Goal: Information Seeking & Learning: Learn about a topic

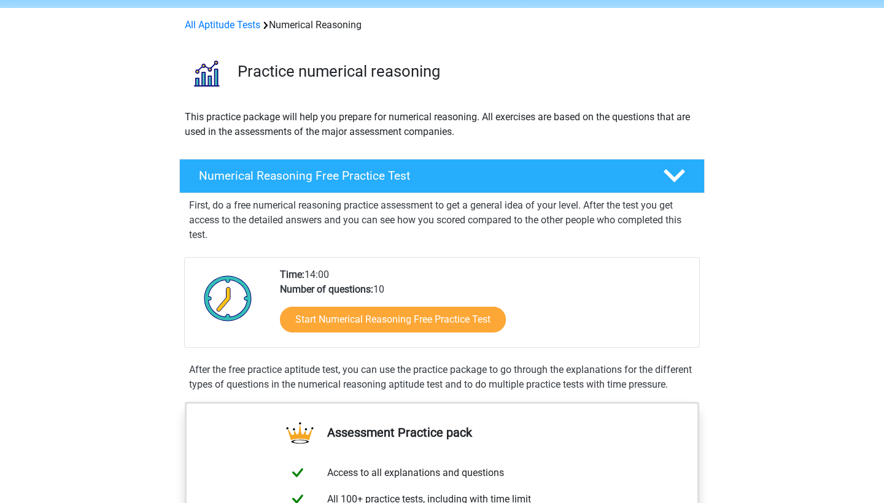
scroll to position [45, 0]
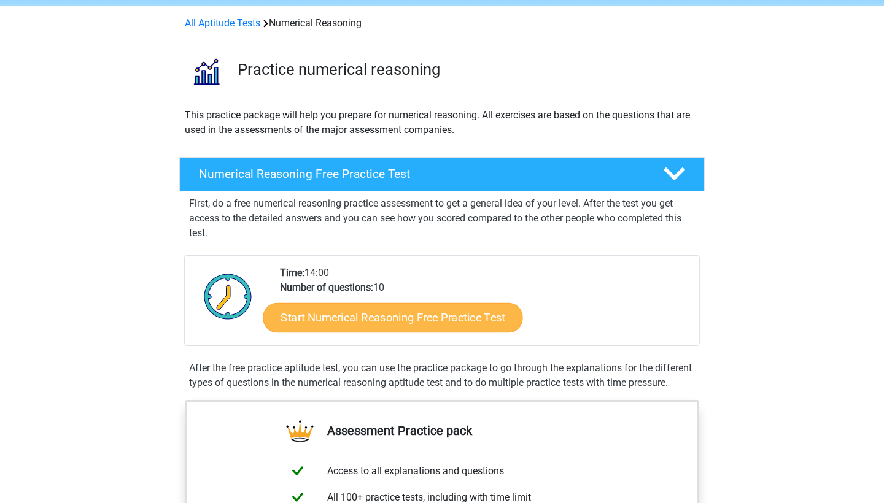
click at [328, 317] on link "Start Numerical Reasoning Free Practice Test" at bounding box center [393, 317] width 260 height 29
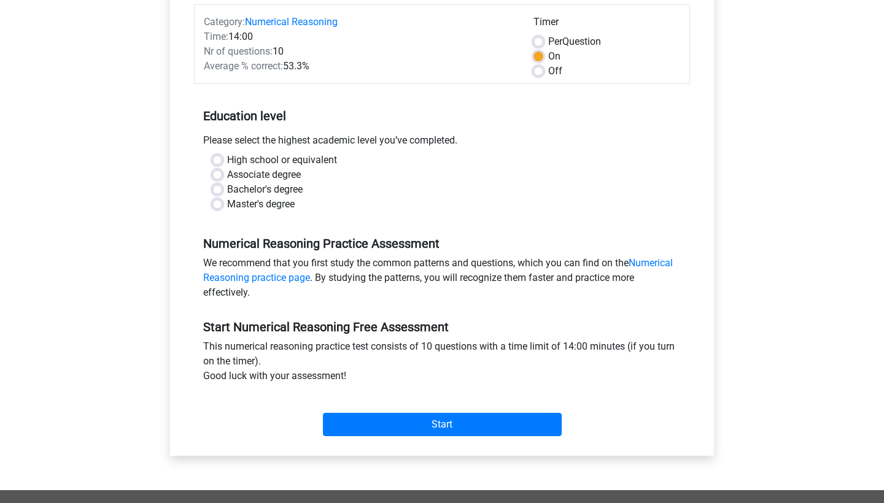
scroll to position [168, 0]
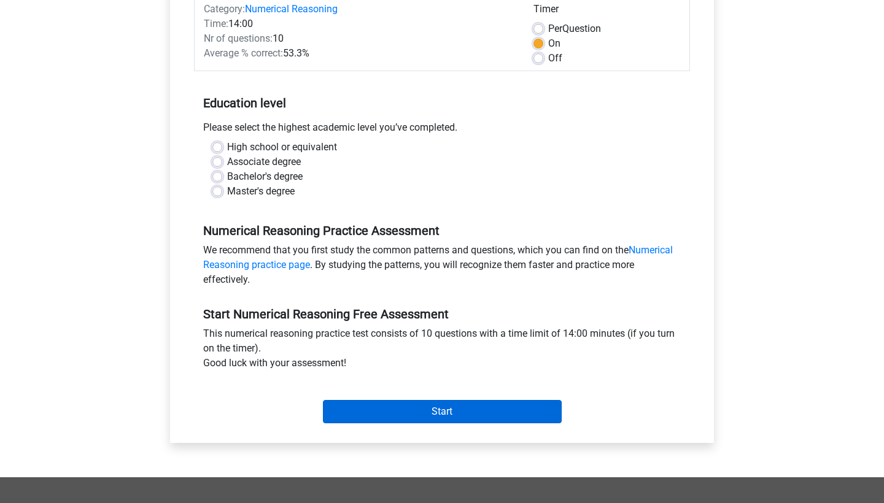
click at [363, 420] on input "Start" at bounding box center [442, 411] width 239 height 23
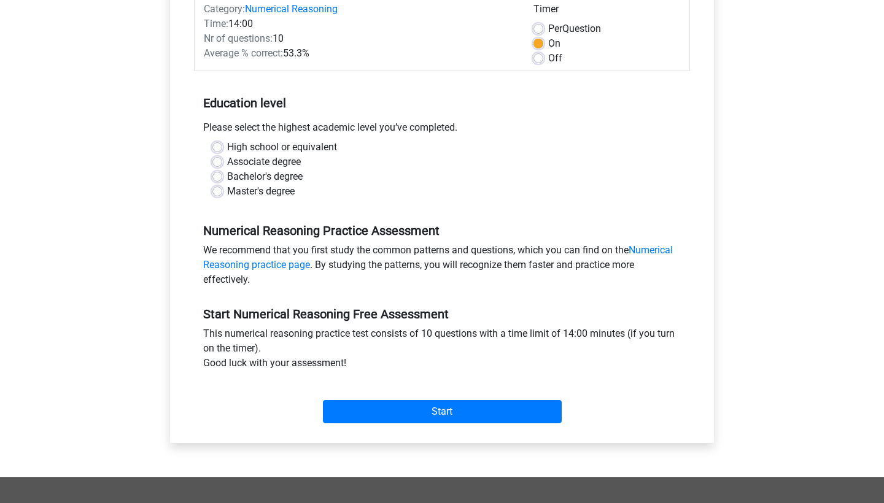
click at [250, 160] on label "Associate degree" at bounding box center [264, 162] width 74 height 15
click at [222, 160] on input "Associate degree" at bounding box center [217, 161] width 10 height 12
radio input "true"
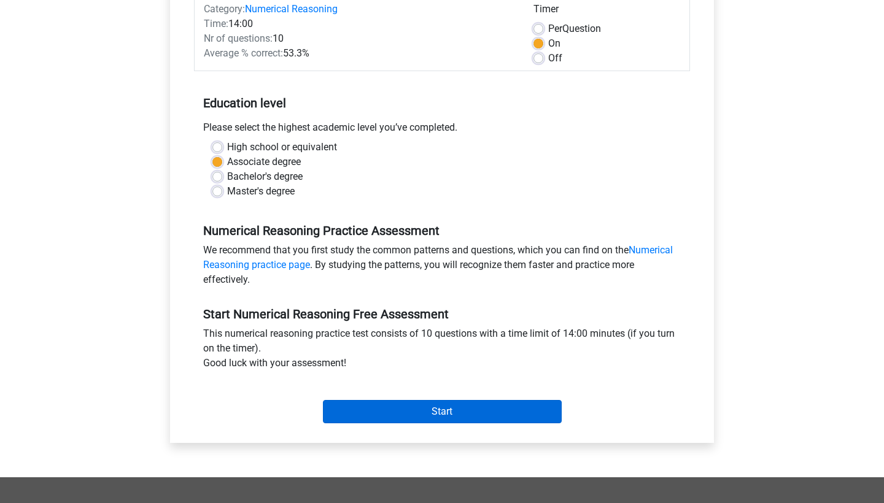
click at [387, 409] on input "Start" at bounding box center [442, 411] width 239 height 23
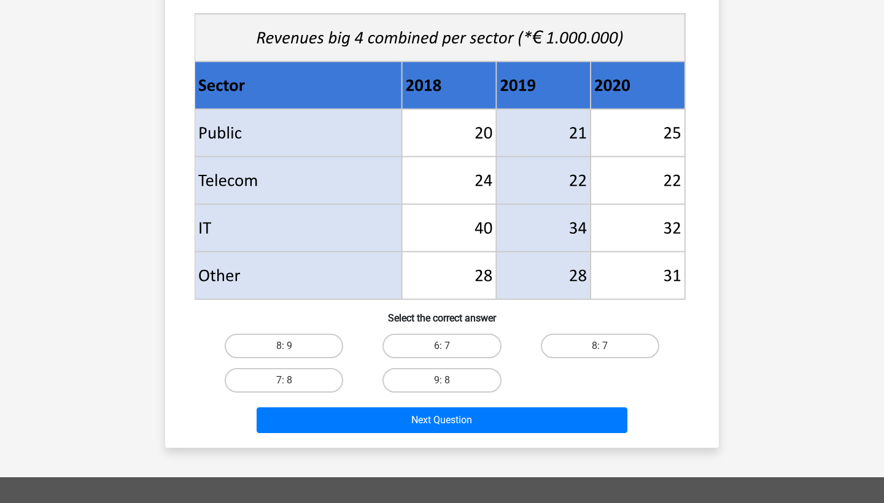
scroll to position [438, 0]
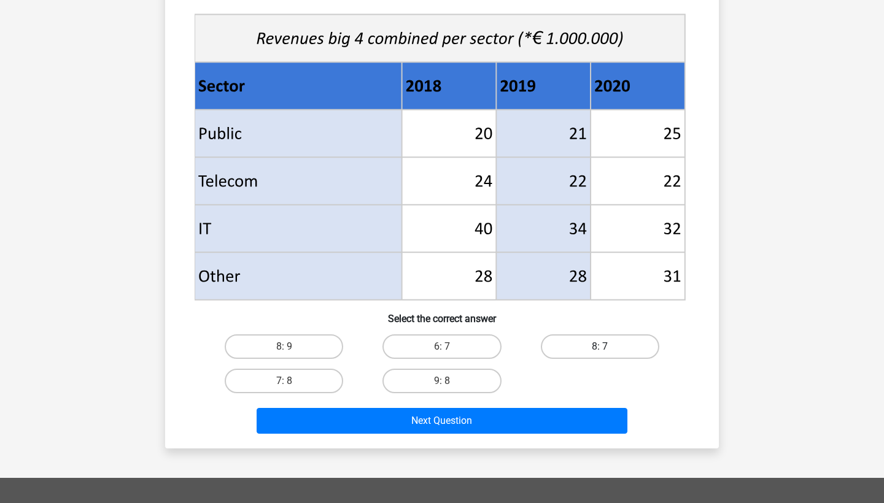
click at [574, 349] on label "8: 7" at bounding box center [600, 346] width 118 height 25
click at [600, 349] on input "8: 7" at bounding box center [604, 351] width 8 height 8
radio input "true"
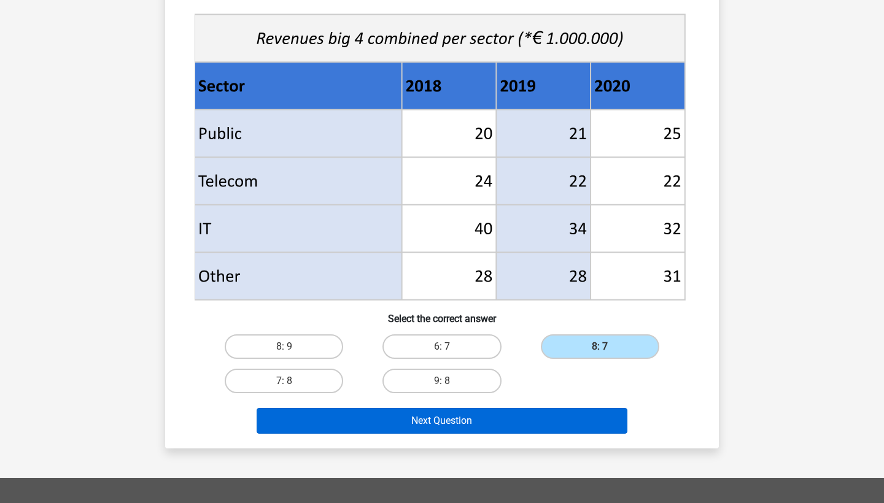
click at [502, 420] on button "Next Question" at bounding box center [442, 421] width 371 height 26
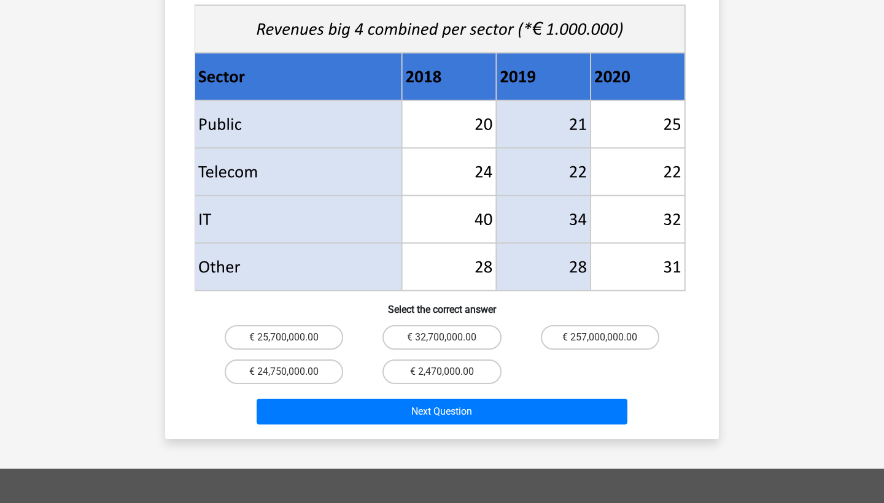
scroll to position [480, 0]
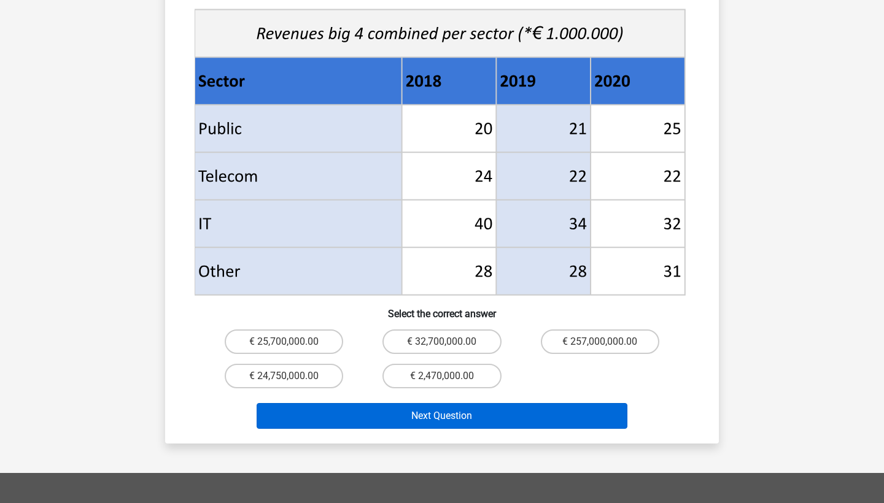
click at [470, 403] on button "Next Question" at bounding box center [442, 416] width 371 height 26
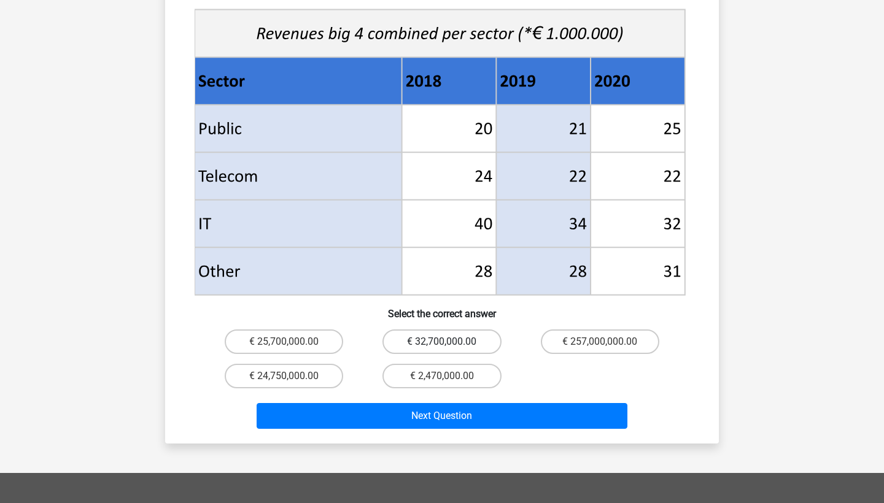
click at [426, 330] on label "€ 32,700,000.00" at bounding box center [441, 342] width 118 height 25
click at [442, 342] on input "€ 32,700,000.00" at bounding box center [446, 346] width 8 height 8
radio input "true"
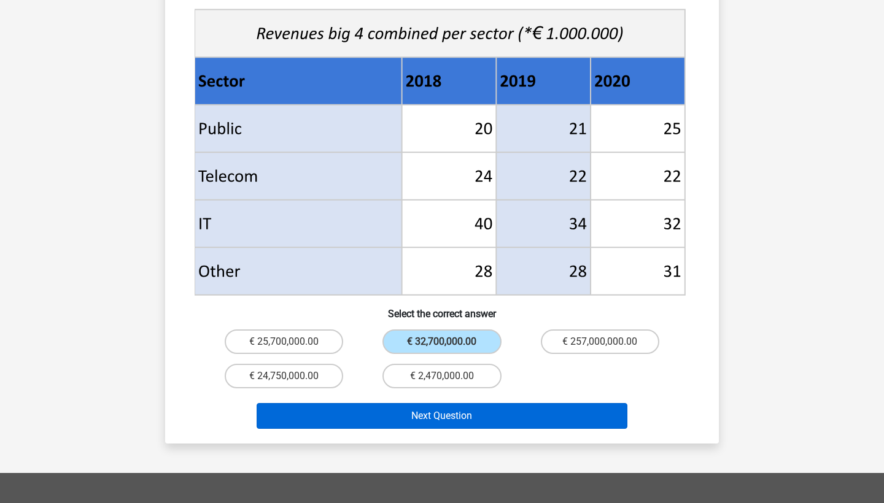
click at [421, 403] on button "Next Question" at bounding box center [442, 416] width 371 height 26
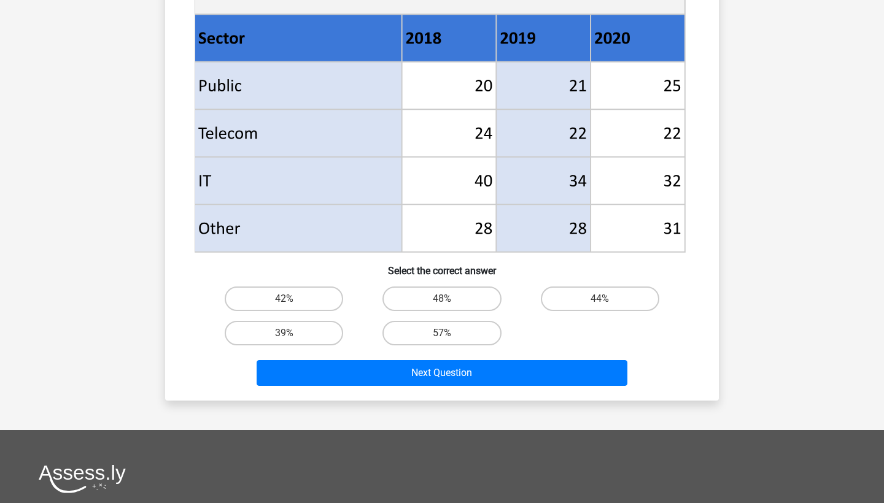
scroll to position [484, 0]
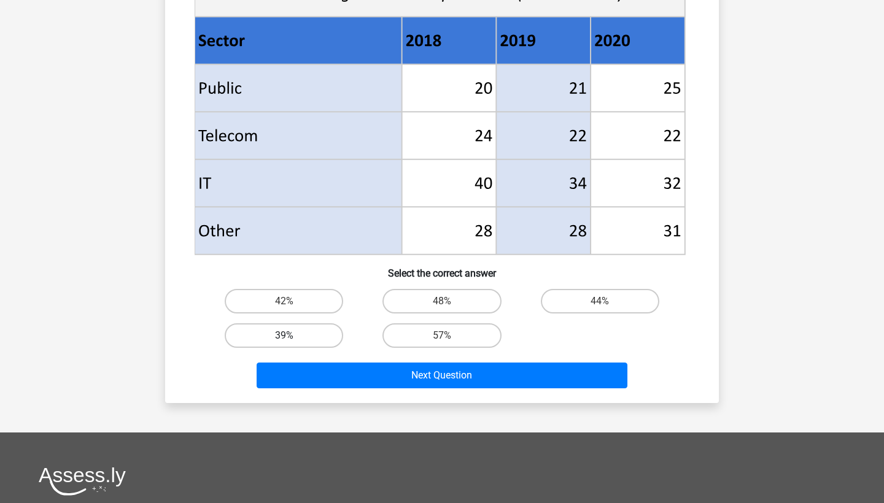
click at [307, 336] on label "39%" at bounding box center [284, 335] width 118 height 25
click at [292, 336] on input "39%" at bounding box center [288, 340] width 8 height 8
radio input "true"
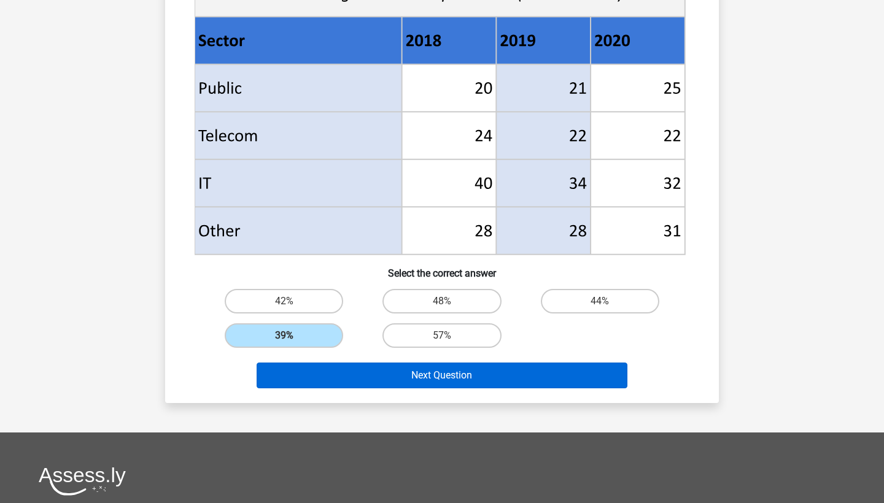
click at [403, 374] on button "Next Question" at bounding box center [442, 376] width 371 height 26
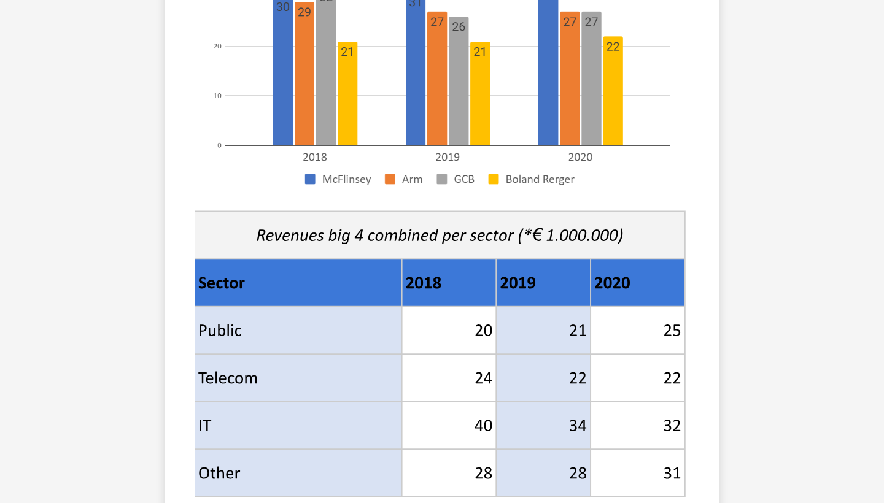
scroll to position [532, 0]
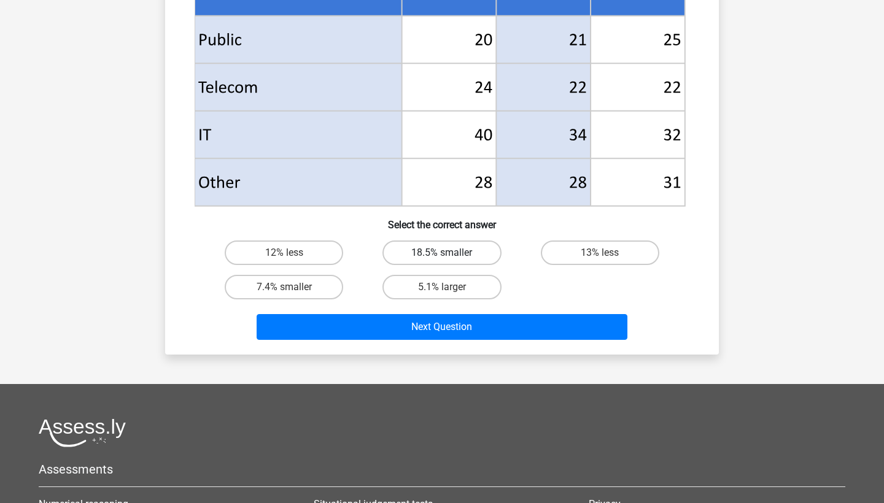
click at [465, 256] on label "18.5% smaller" at bounding box center [441, 253] width 118 height 25
click at [450, 256] on input "18.5% smaller" at bounding box center [446, 257] width 8 height 8
radio input "true"
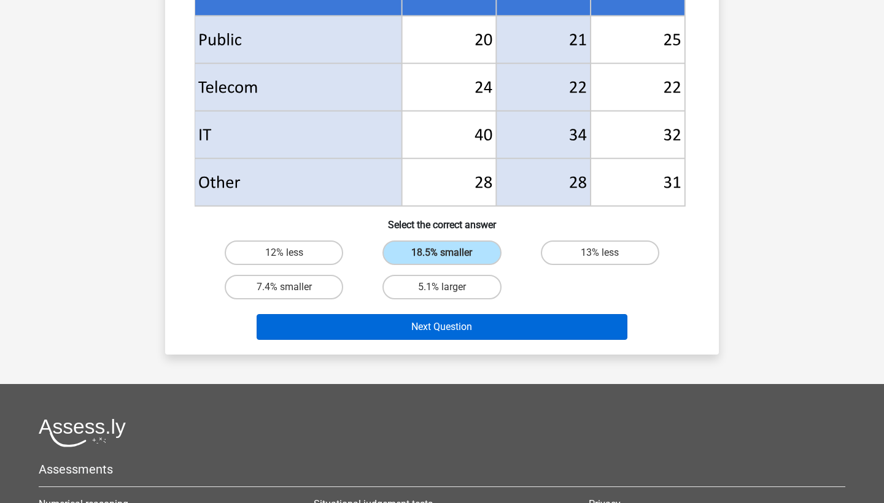
click at [453, 327] on button "Next Question" at bounding box center [442, 327] width 371 height 26
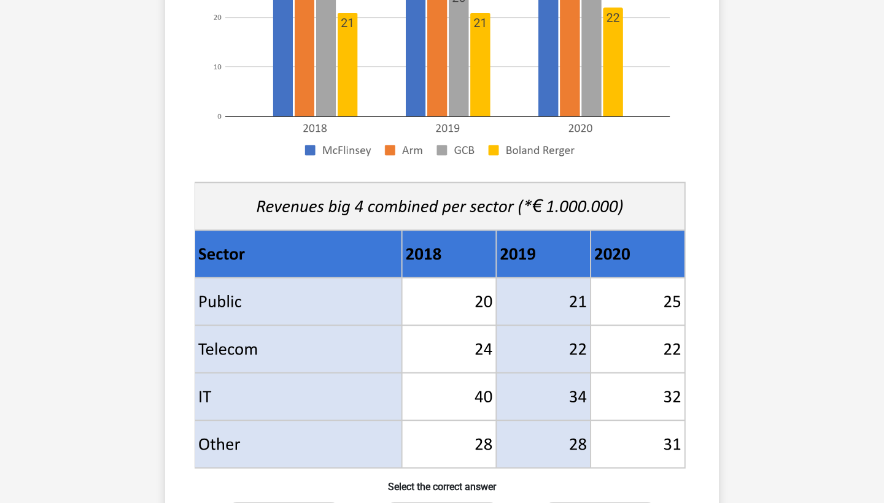
scroll to position [458, 0]
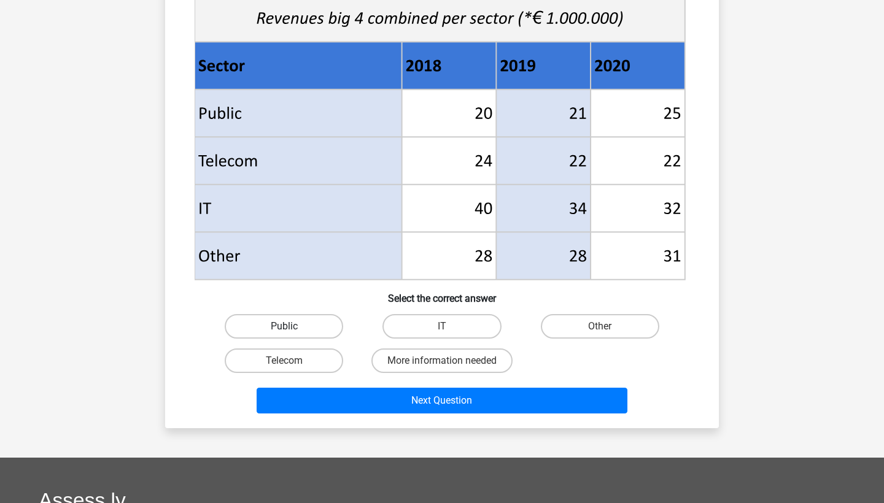
click at [320, 330] on label "Public" at bounding box center [284, 326] width 118 height 25
click at [292, 330] on input "Public" at bounding box center [288, 330] width 8 height 8
radio input "true"
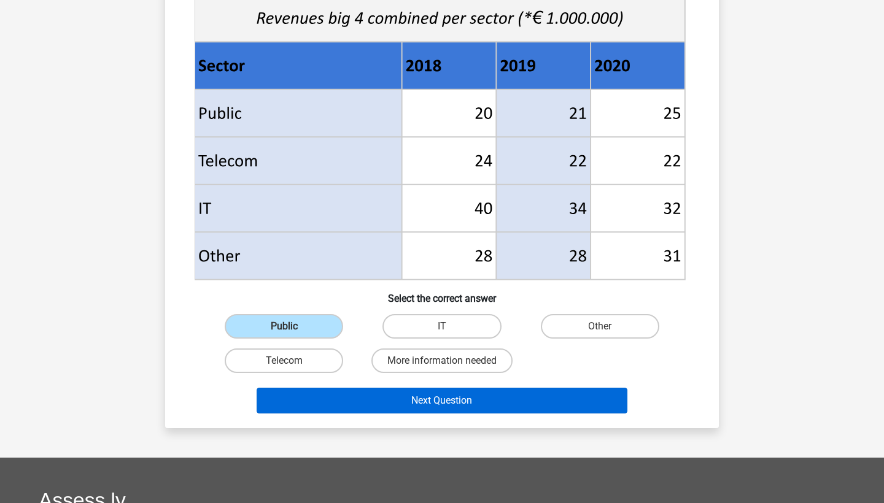
click at [365, 404] on button "Next Question" at bounding box center [442, 401] width 371 height 26
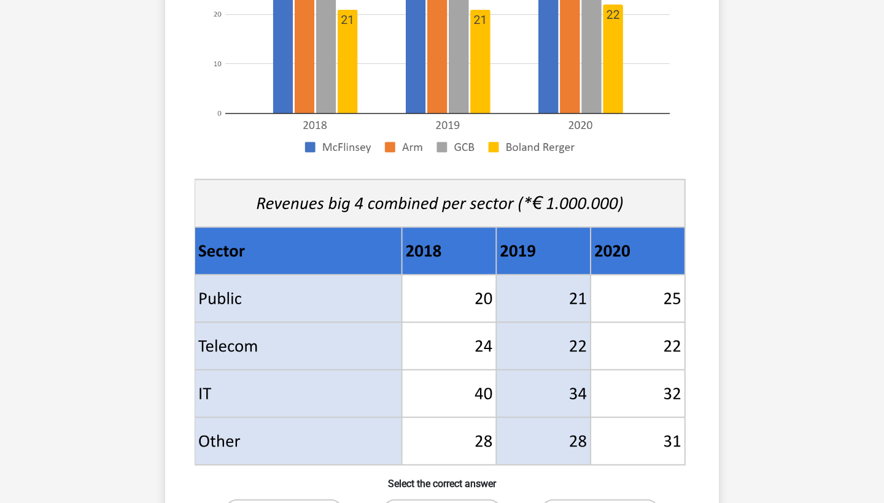
scroll to position [421, 0]
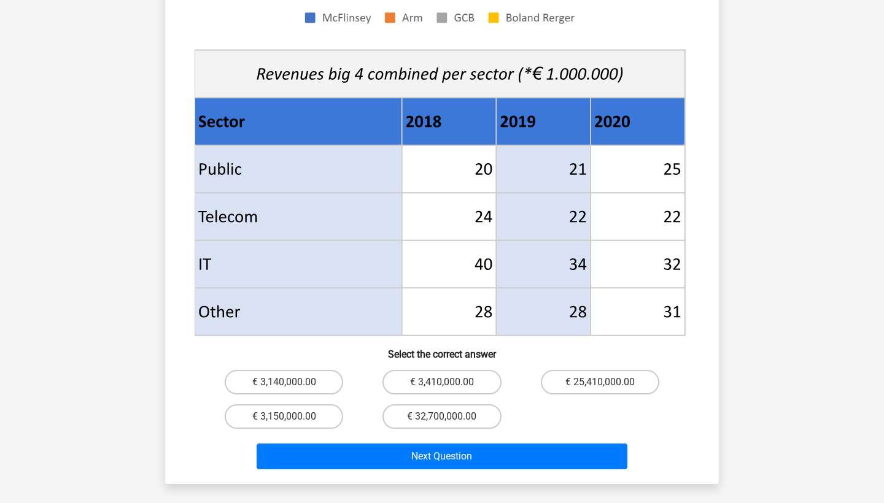
click at [460, 379] on div "€ 3,410,000.00" at bounding box center [442, 382] width 158 height 34
click at [461, 372] on label "€ 3,410,000.00" at bounding box center [441, 382] width 118 height 25
click at [450, 382] on input "€ 3,410,000.00" at bounding box center [446, 386] width 8 height 8
radio input "true"
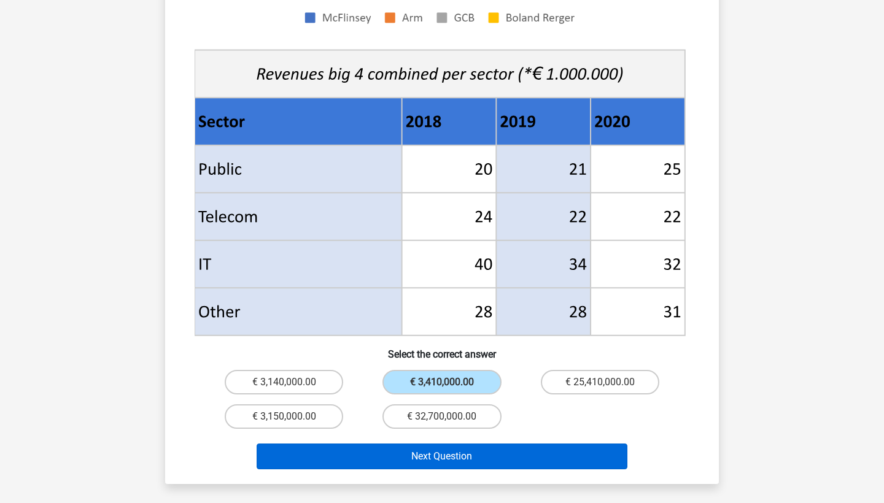
click at [441, 444] on button "Next Question" at bounding box center [442, 457] width 371 height 26
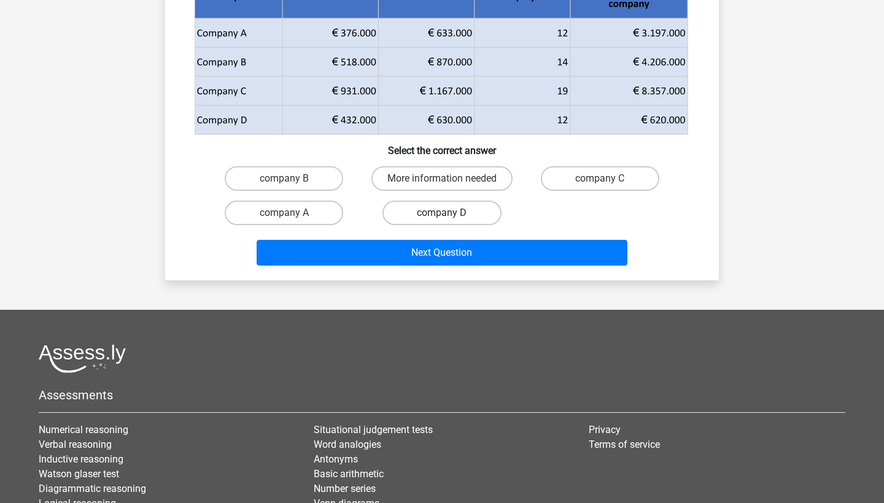
scroll to position [191, 0]
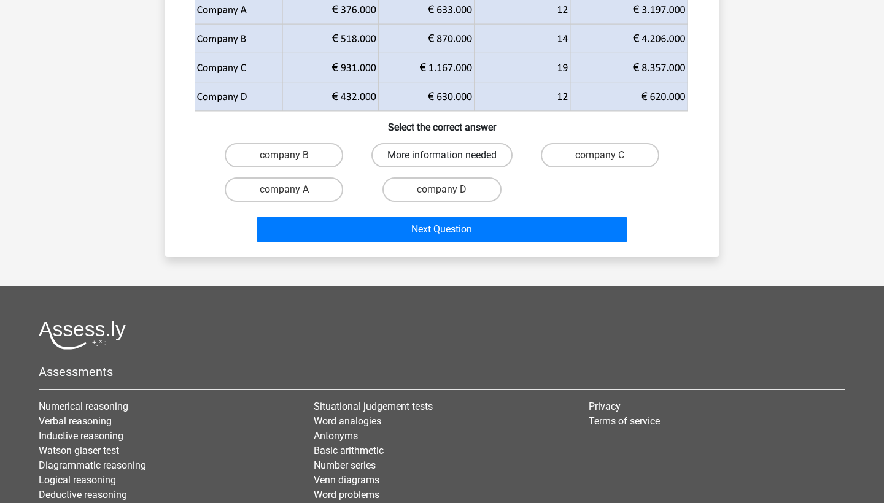
click at [453, 145] on label "More information needed" at bounding box center [441, 155] width 141 height 25
click at [450, 155] on input "More information needed" at bounding box center [446, 159] width 8 height 8
radio input "true"
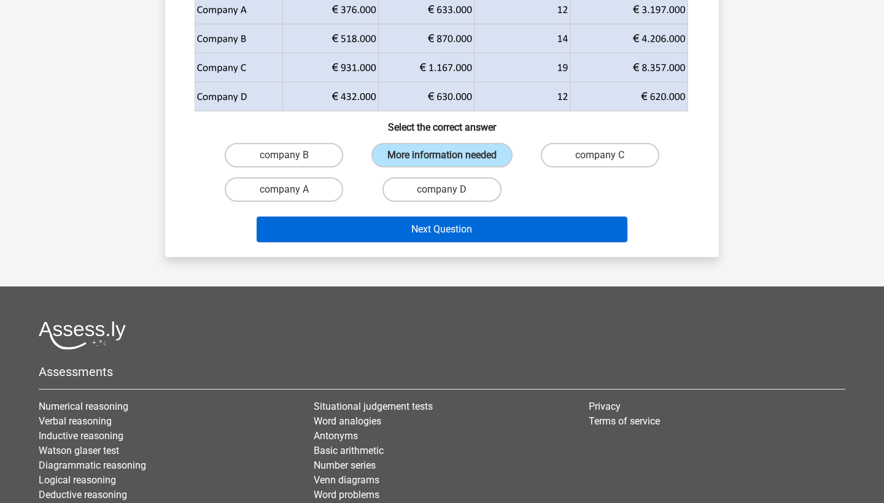
click at [431, 236] on button "Next Question" at bounding box center [442, 230] width 371 height 26
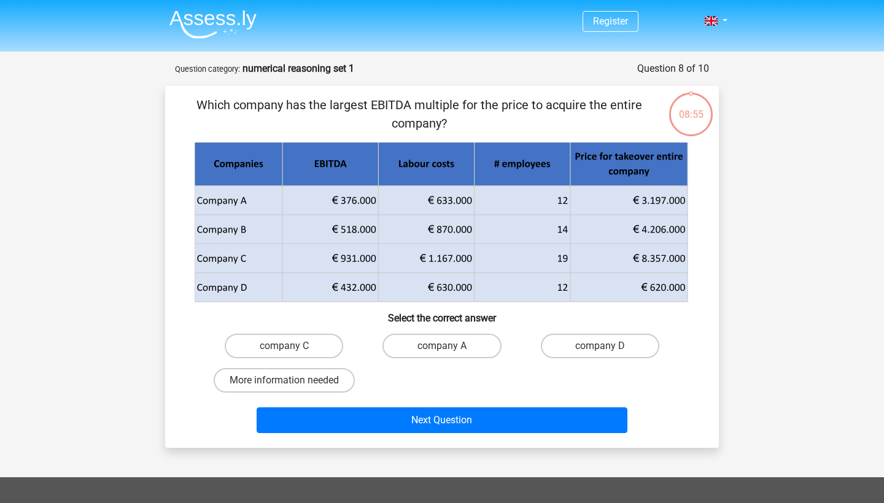
scroll to position [0, 0]
click at [310, 342] on label "company C" at bounding box center [284, 346] width 118 height 25
click at [292, 346] on input "company C" at bounding box center [288, 350] width 8 height 8
radio input "true"
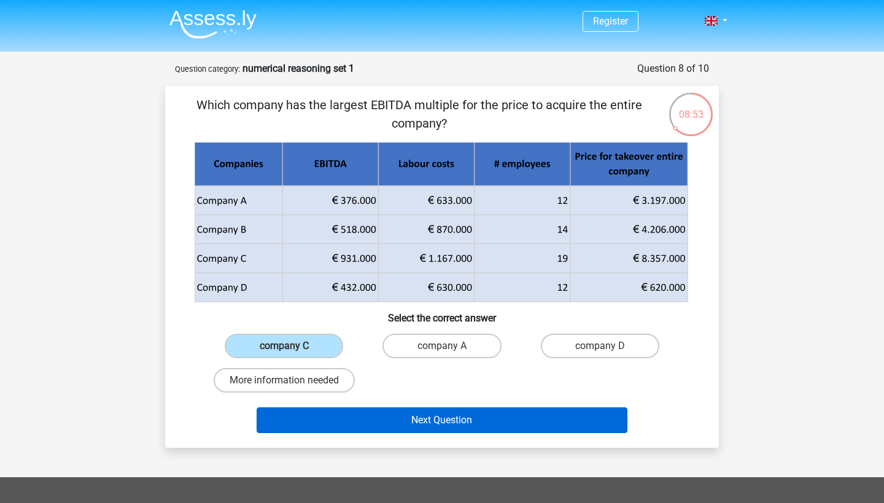
click at [357, 425] on button "Next Question" at bounding box center [442, 420] width 371 height 26
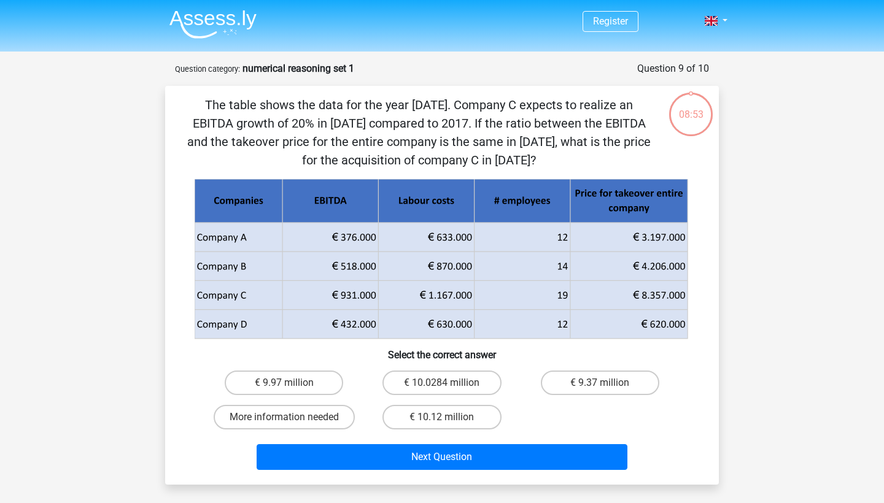
scroll to position [61, 0]
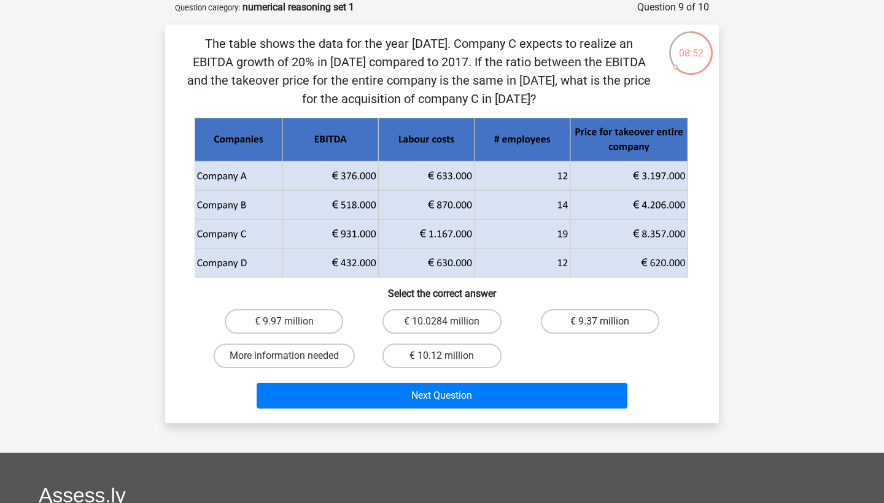
click at [576, 318] on label "€ 9.37 million" at bounding box center [600, 321] width 118 height 25
click at [600, 322] on input "€ 9.37 million" at bounding box center [604, 326] width 8 height 8
radio input "true"
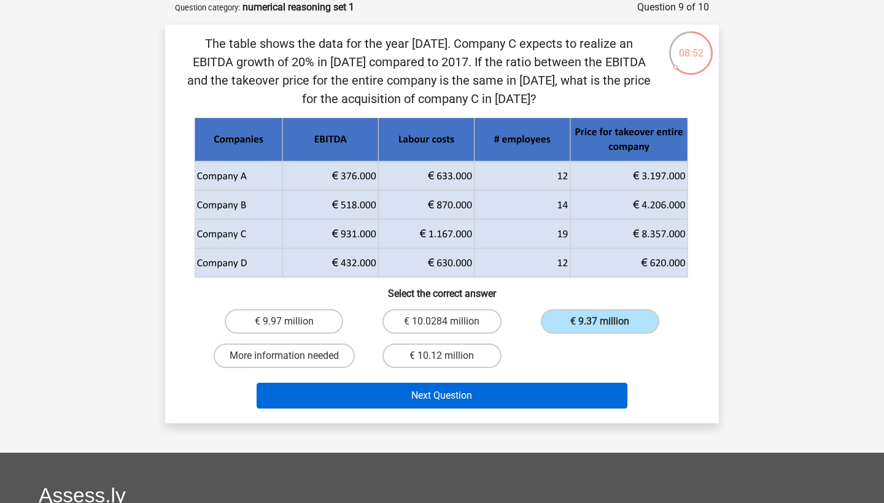
click at [476, 400] on button "Next Question" at bounding box center [442, 396] width 371 height 26
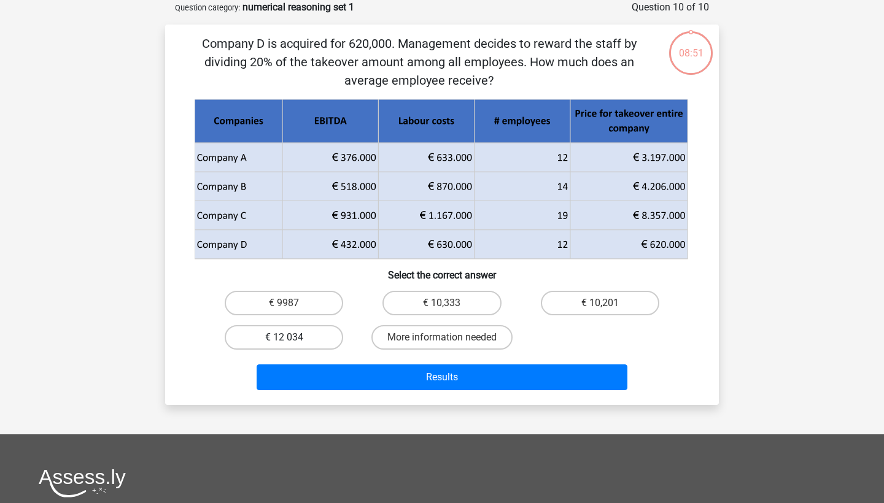
click at [320, 338] on label "€ 12 034" at bounding box center [284, 337] width 118 height 25
click at [292, 338] on input "€ 12 034" at bounding box center [288, 342] width 8 height 8
radio input "true"
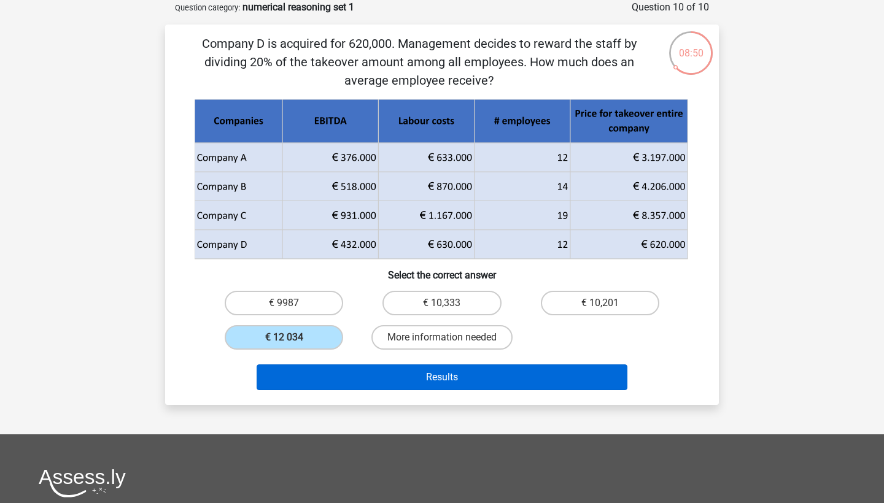
click at [362, 377] on button "Results" at bounding box center [442, 378] width 371 height 26
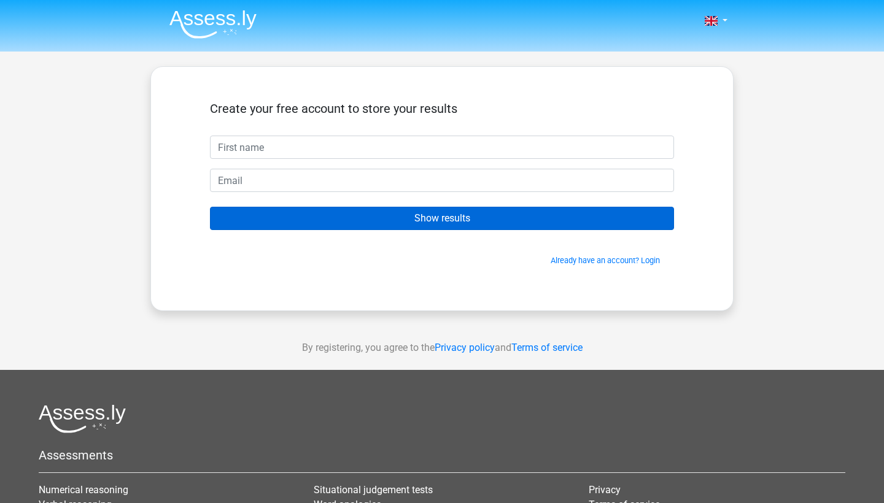
click at [403, 226] on input "Show results" at bounding box center [442, 218] width 464 height 23
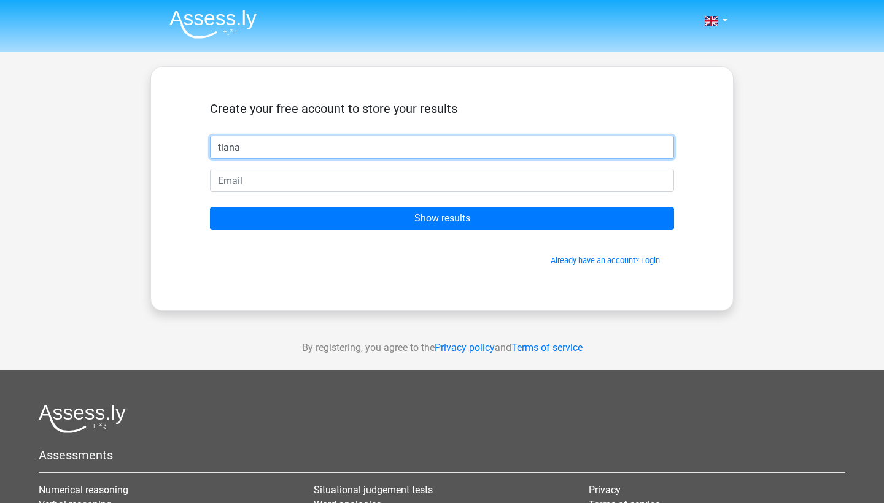
type input "tiana"
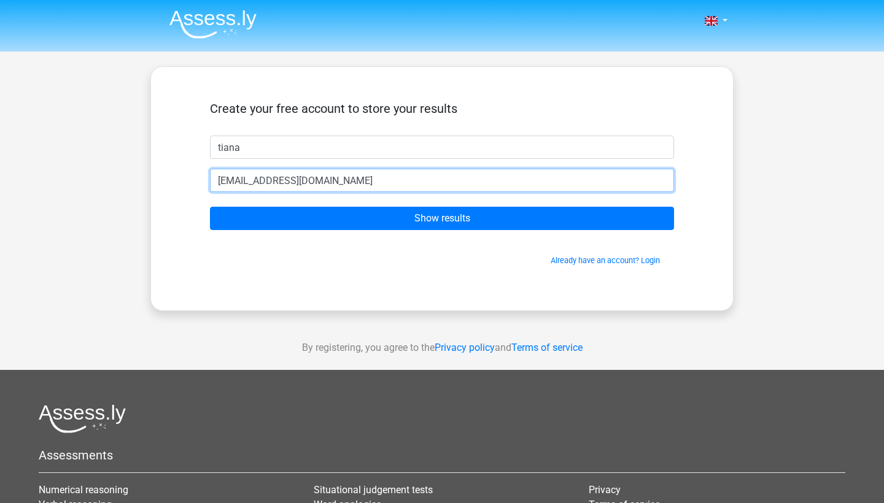
type input "tianamicahira@gmail.com"
click at [442, 218] on input "Show results" at bounding box center [442, 218] width 464 height 23
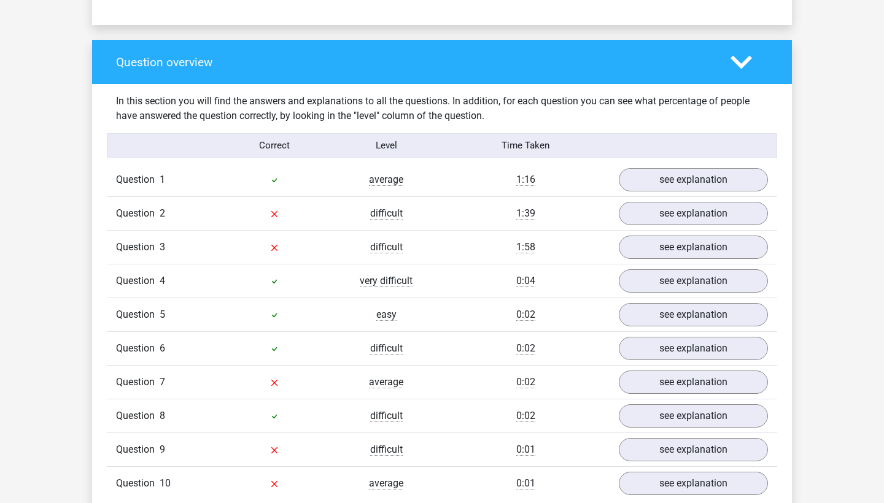
scroll to position [874, 0]
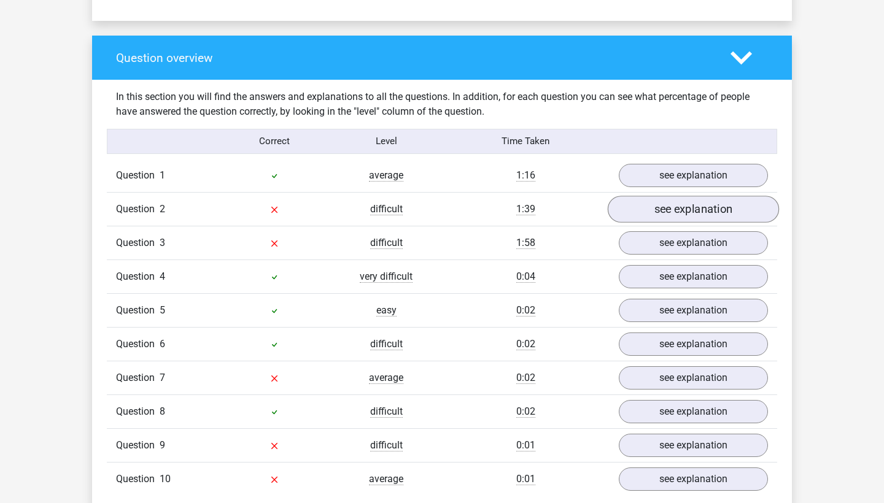
click at [681, 213] on link "see explanation" at bounding box center [693, 209] width 171 height 27
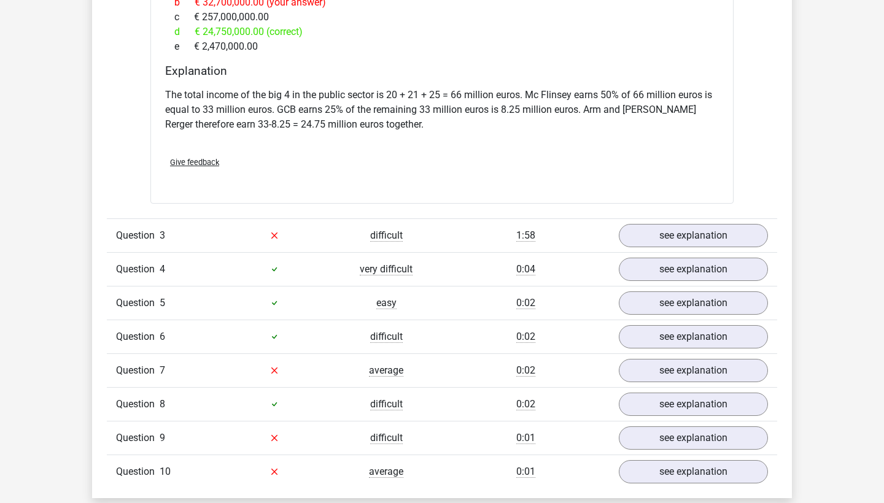
scroll to position [1862, 0]
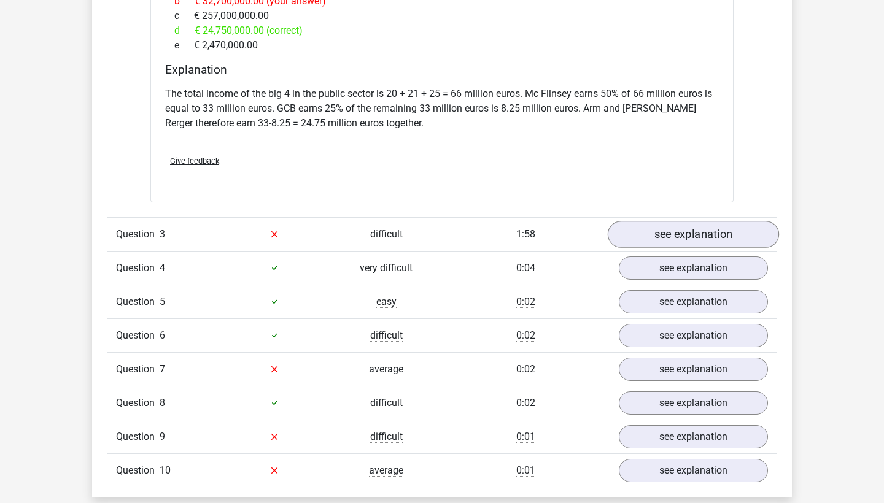
click at [675, 221] on link "see explanation" at bounding box center [693, 234] width 171 height 27
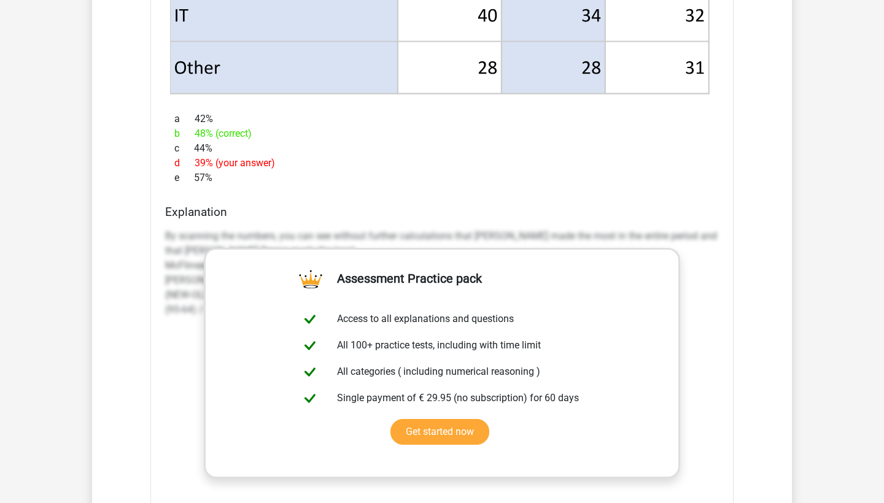
scroll to position [2804, 0]
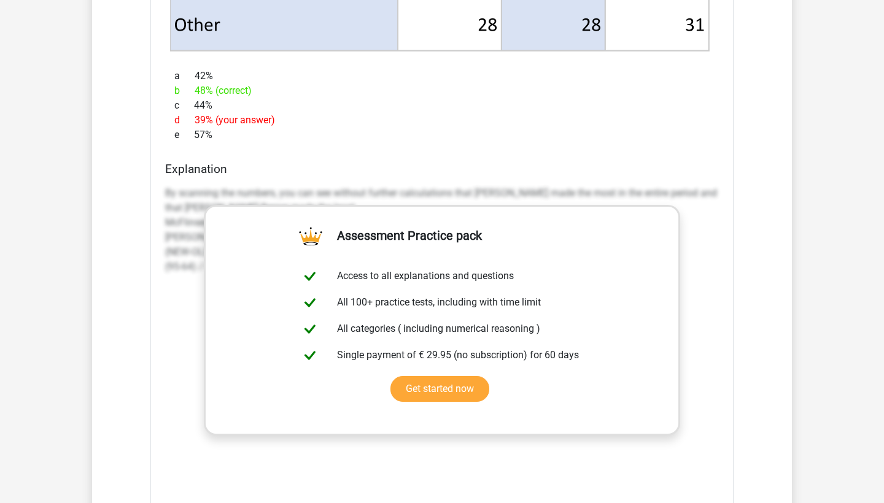
click at [689, 162] on h4 "Explanation" at bounding box center [442, 169] width 554 height 14
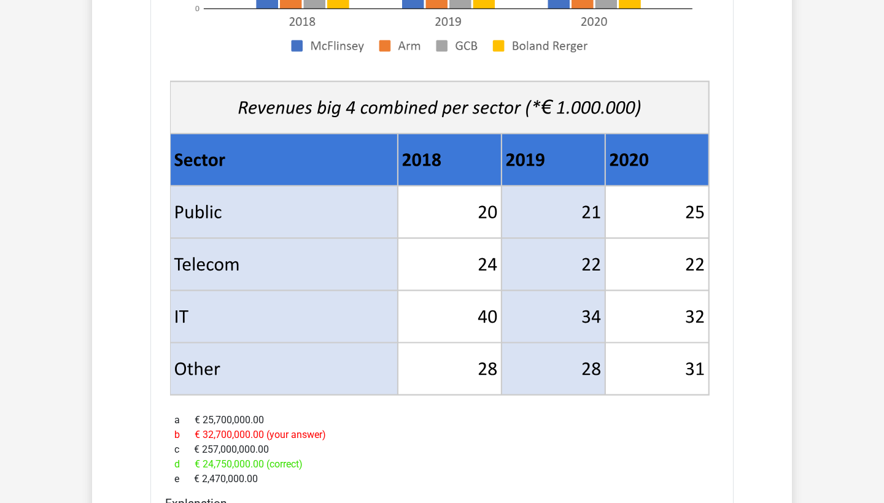
scroll to position [1427, 0]
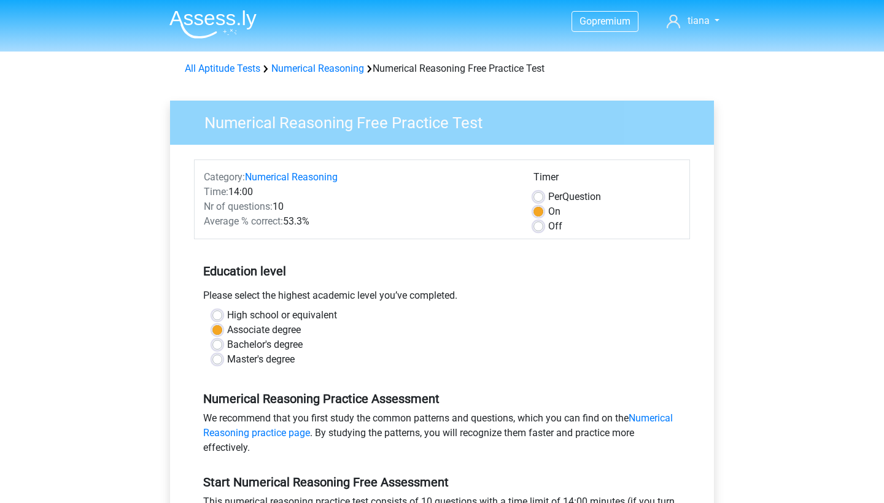
scroll to position [168, 0]
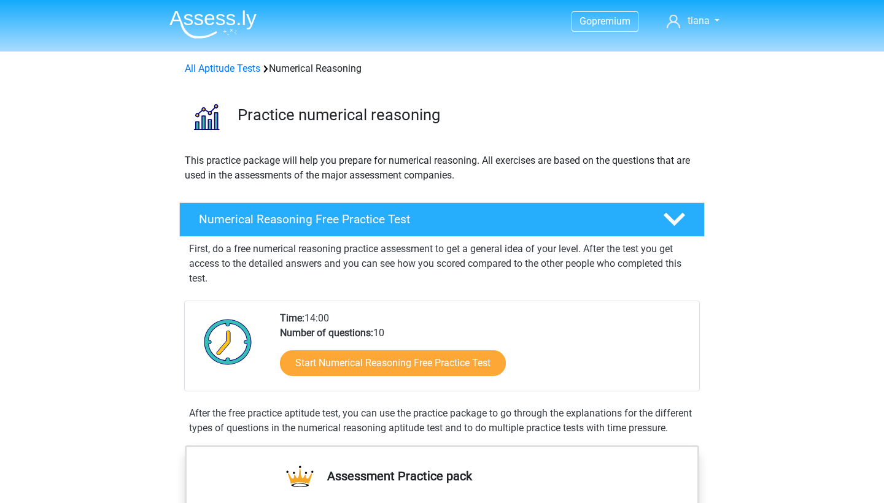
scroll to position [45, 0]
